Goal: Find specific page/section: Find specific page/section

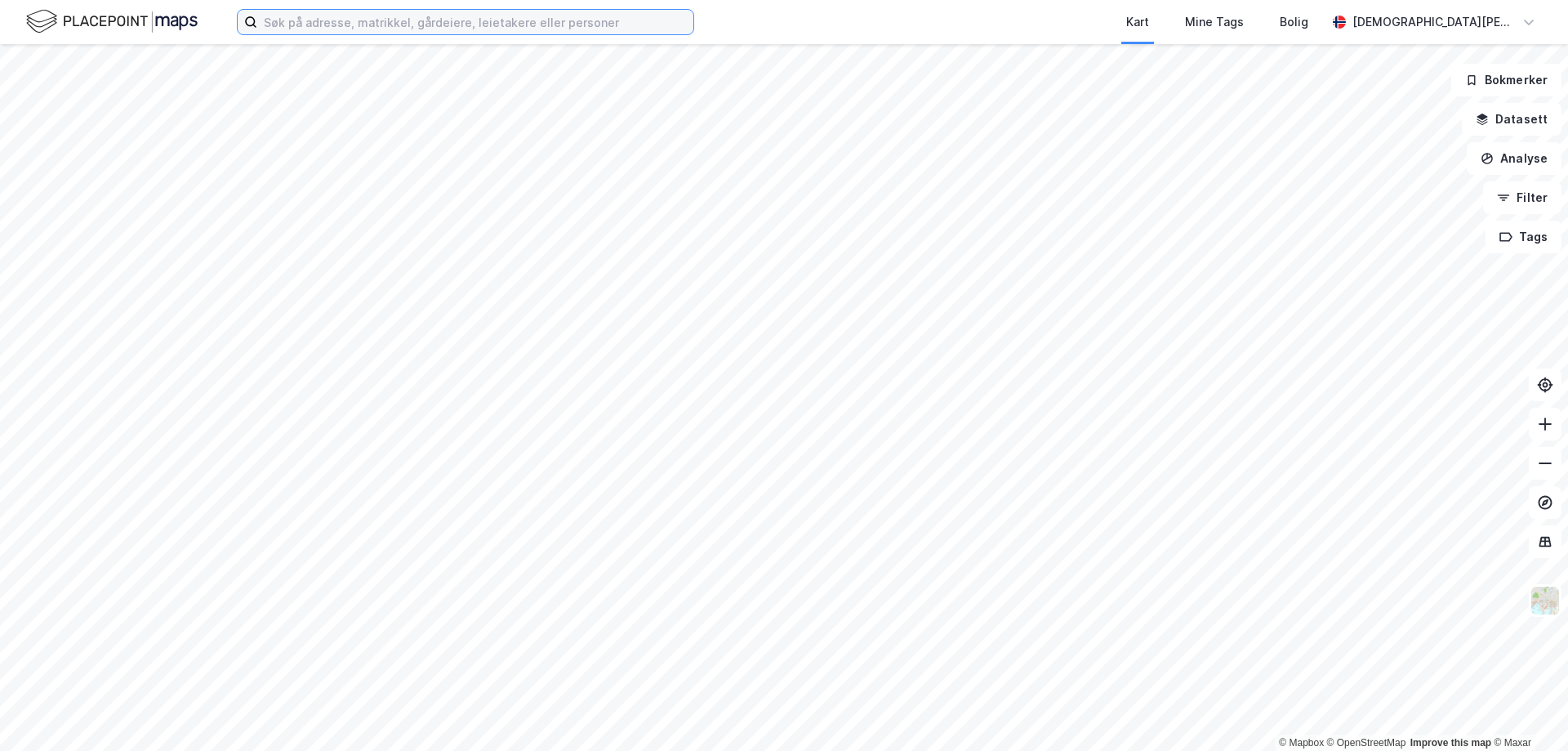
click at [433, 24] on input at bounding box center [476, 22] width 436 height 25
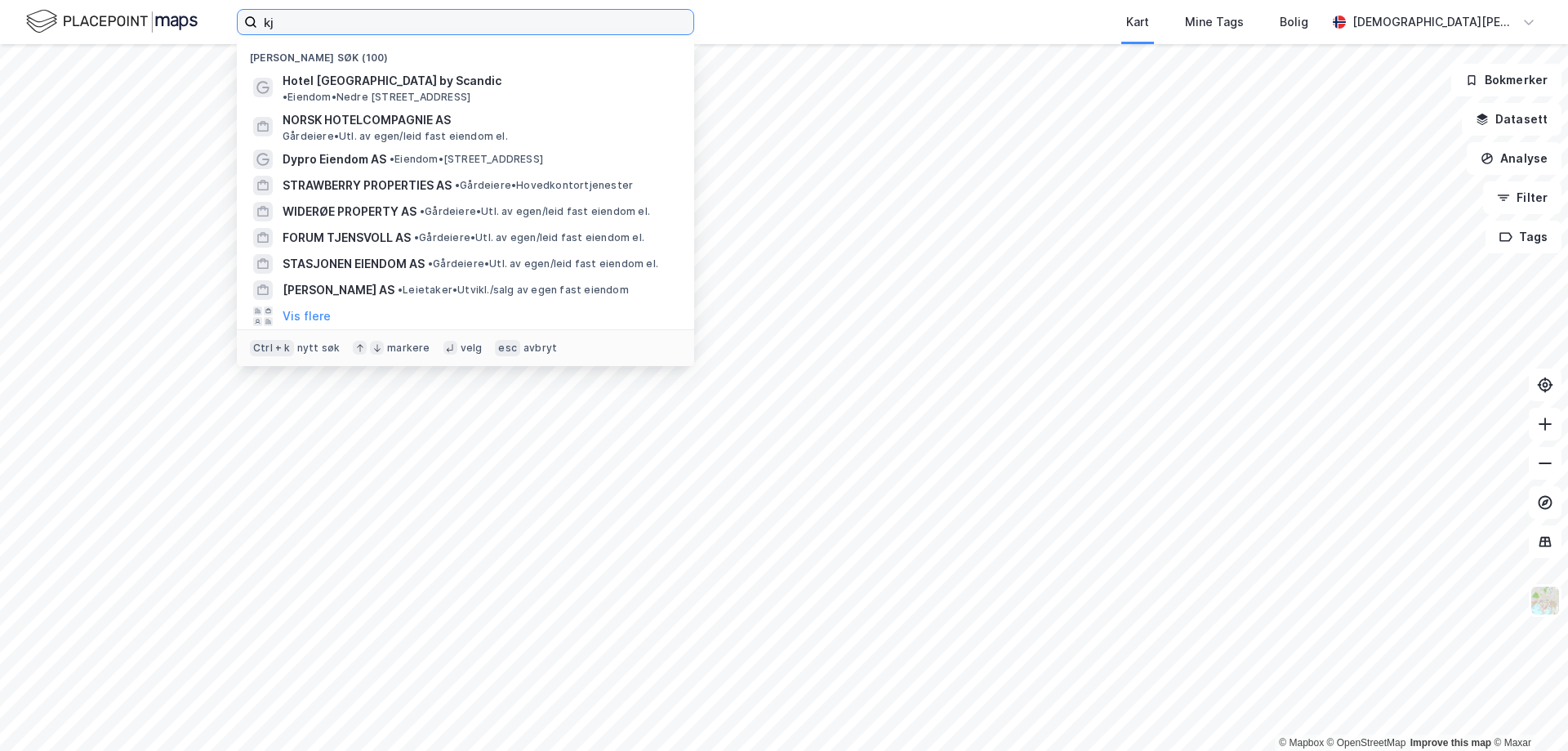
type input "k"
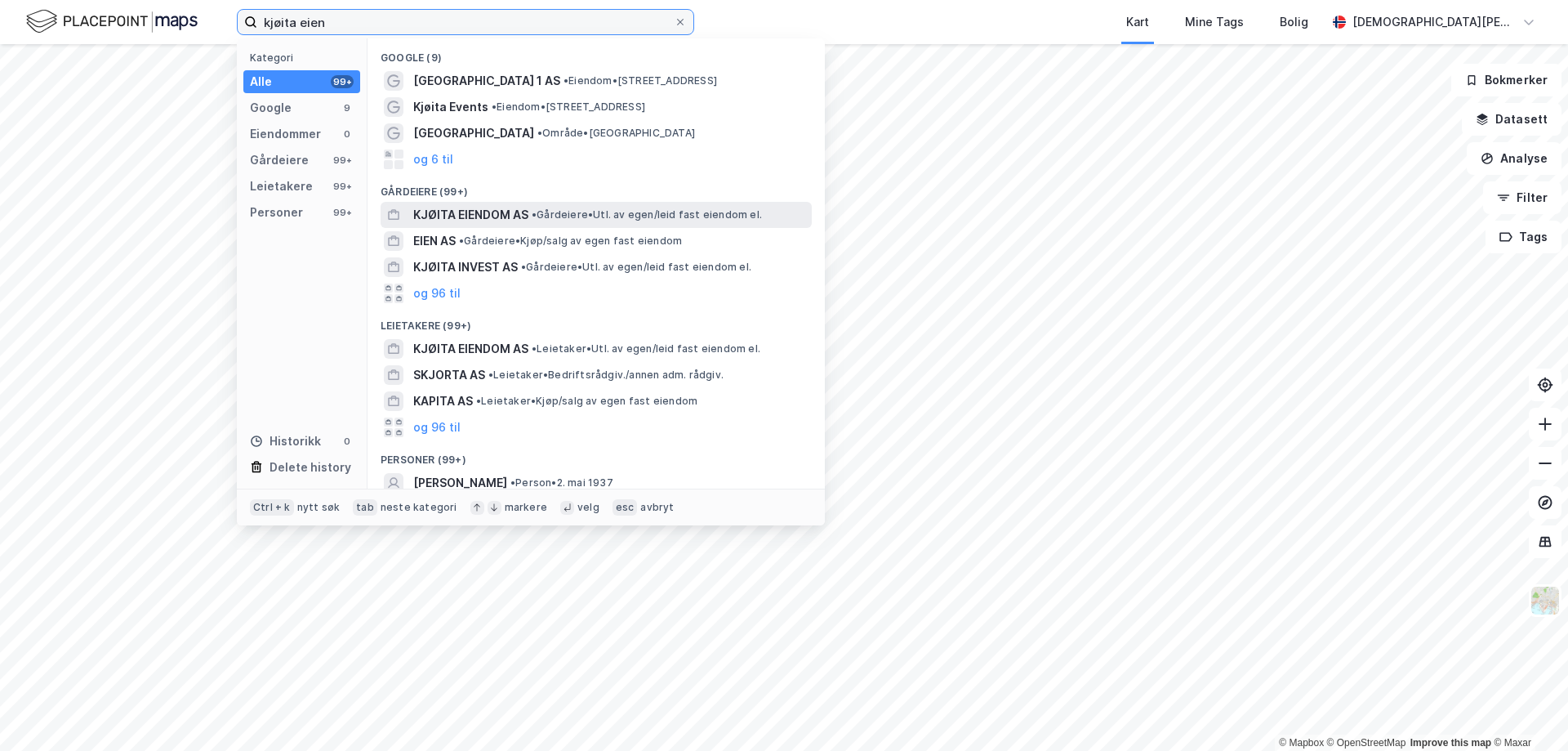
type input "kjøita eien"
click at [505, 212] on span "KJØITA EIENDOM AS" at bounding box center [470, 214] width 115 height 19
